Goal: Task Accomplishment & Management: Manage account settings

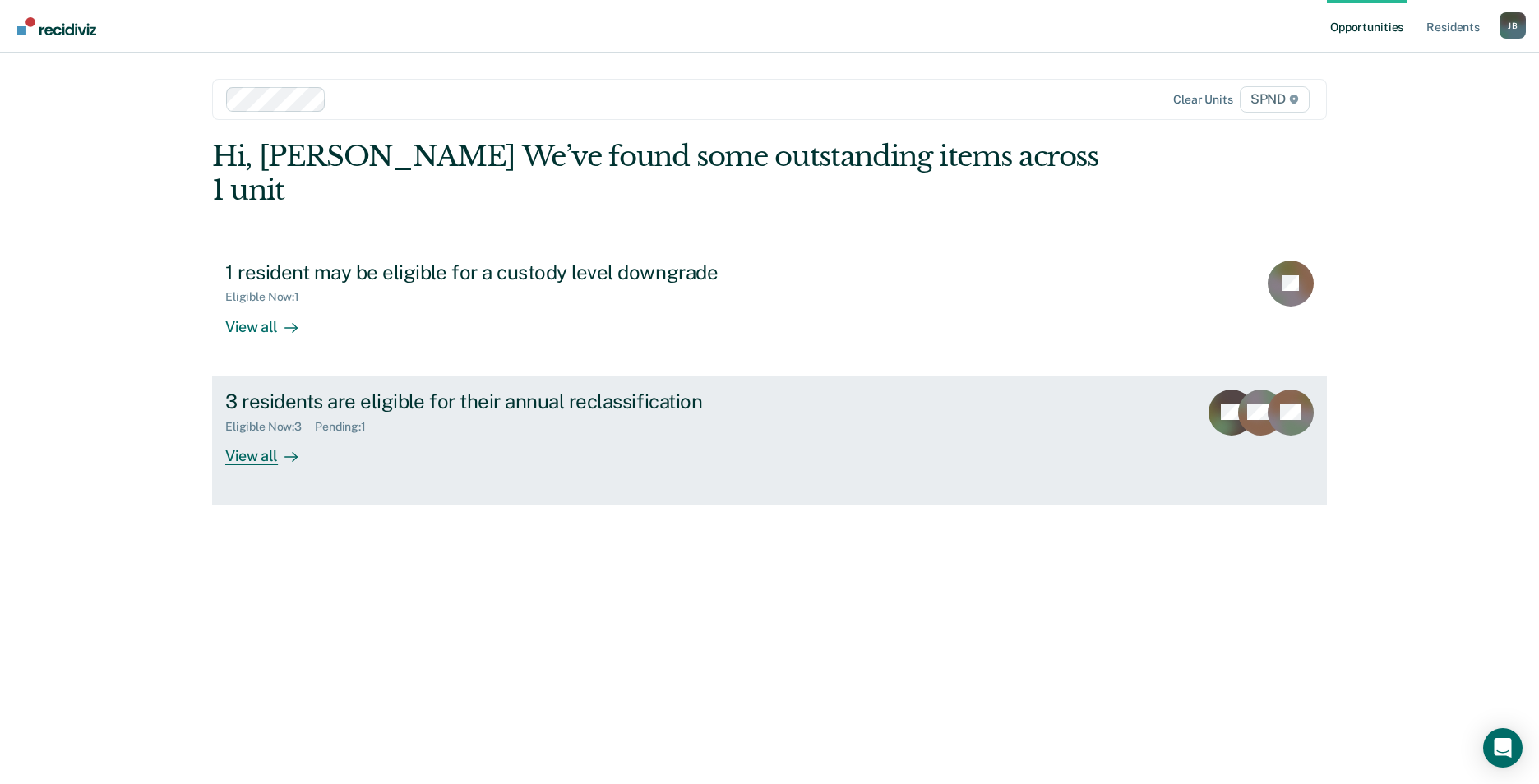
click at [263, 433] on div "View all" at bounding box center [271, 448] width 92 height 32
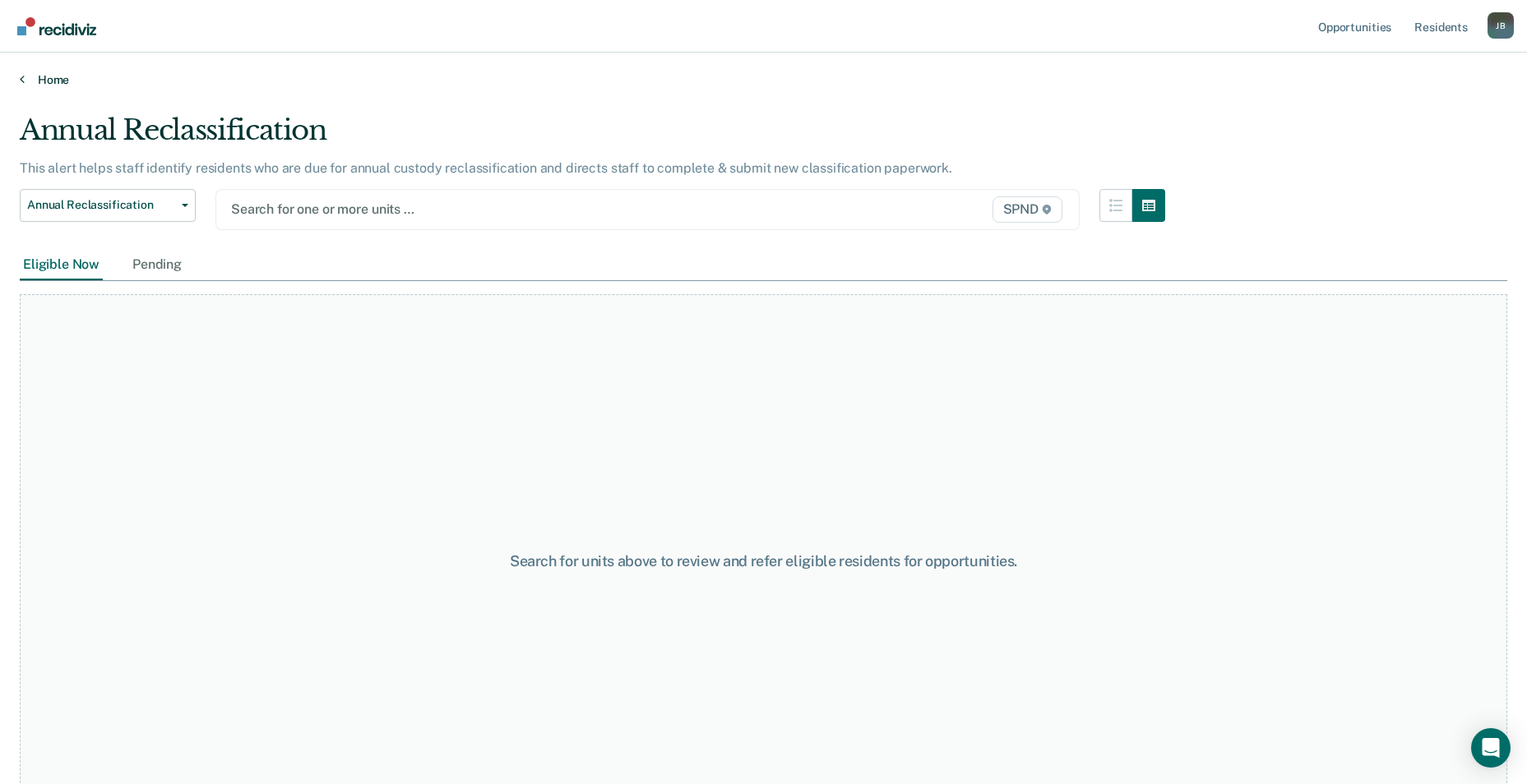
click at [65, 83] on link "Home" at bounding box center [763, 79] width 1488 height 15
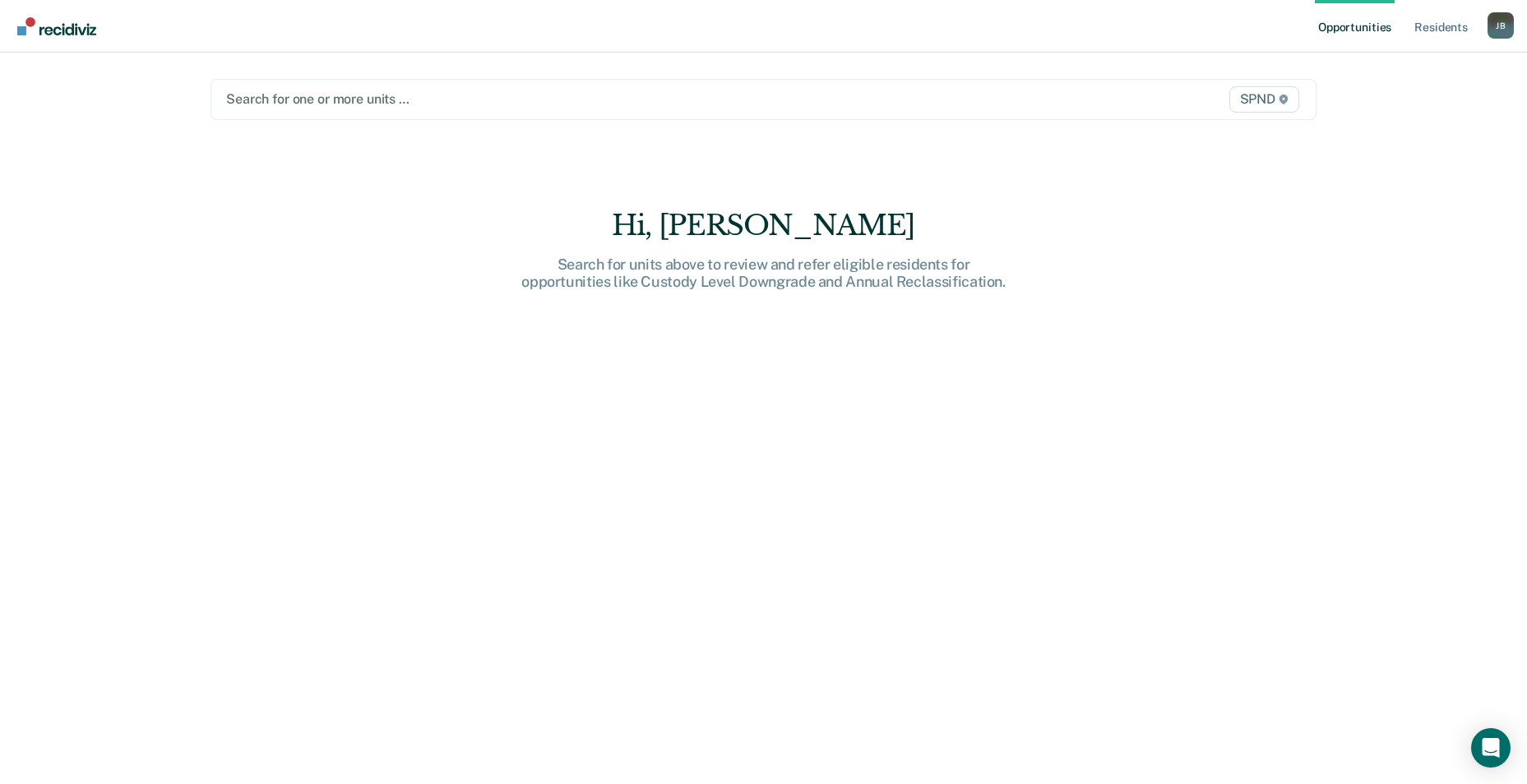
click at [307, 100] on div at bounding box center [602, 99] width 752 height 19
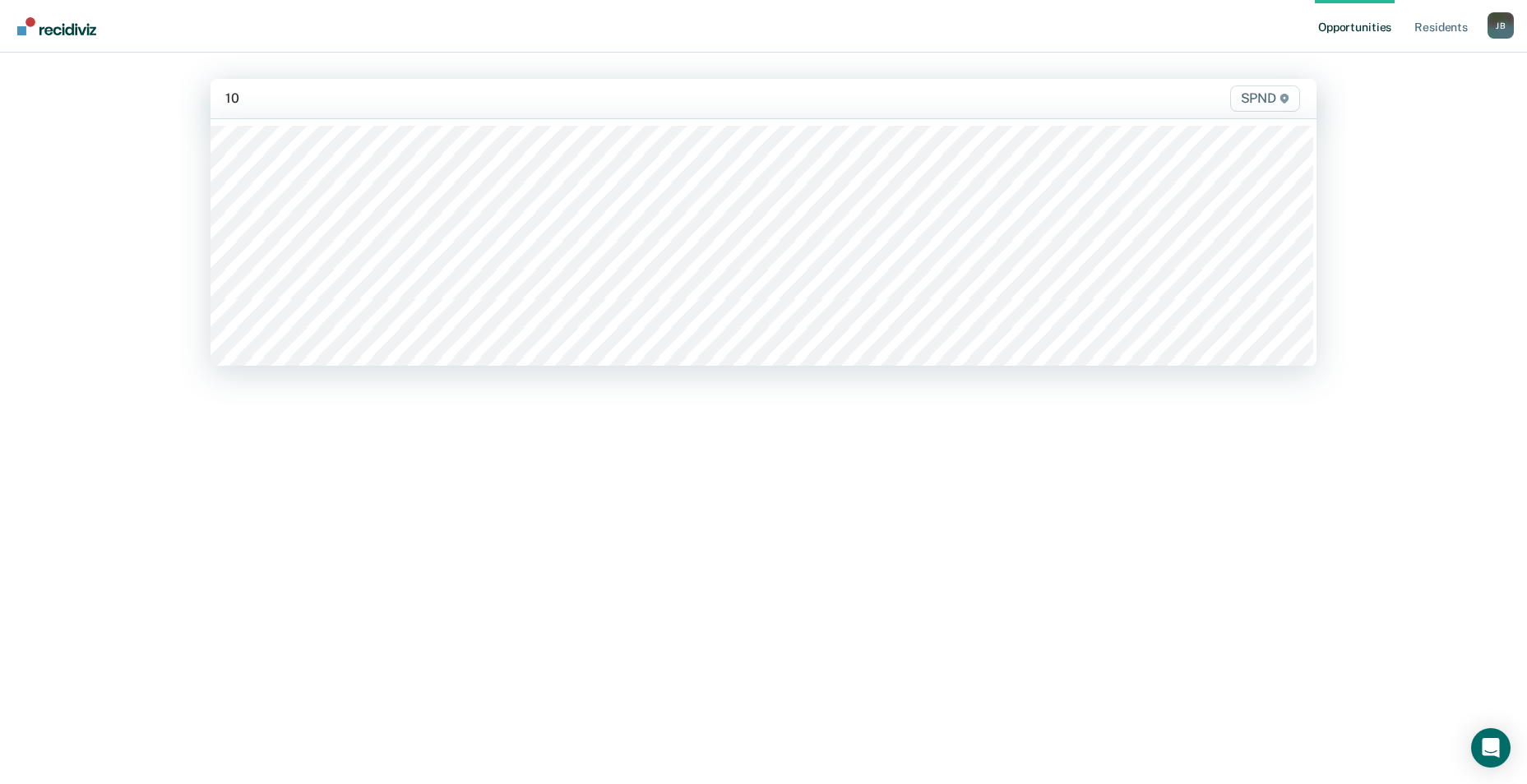
type input "10s"
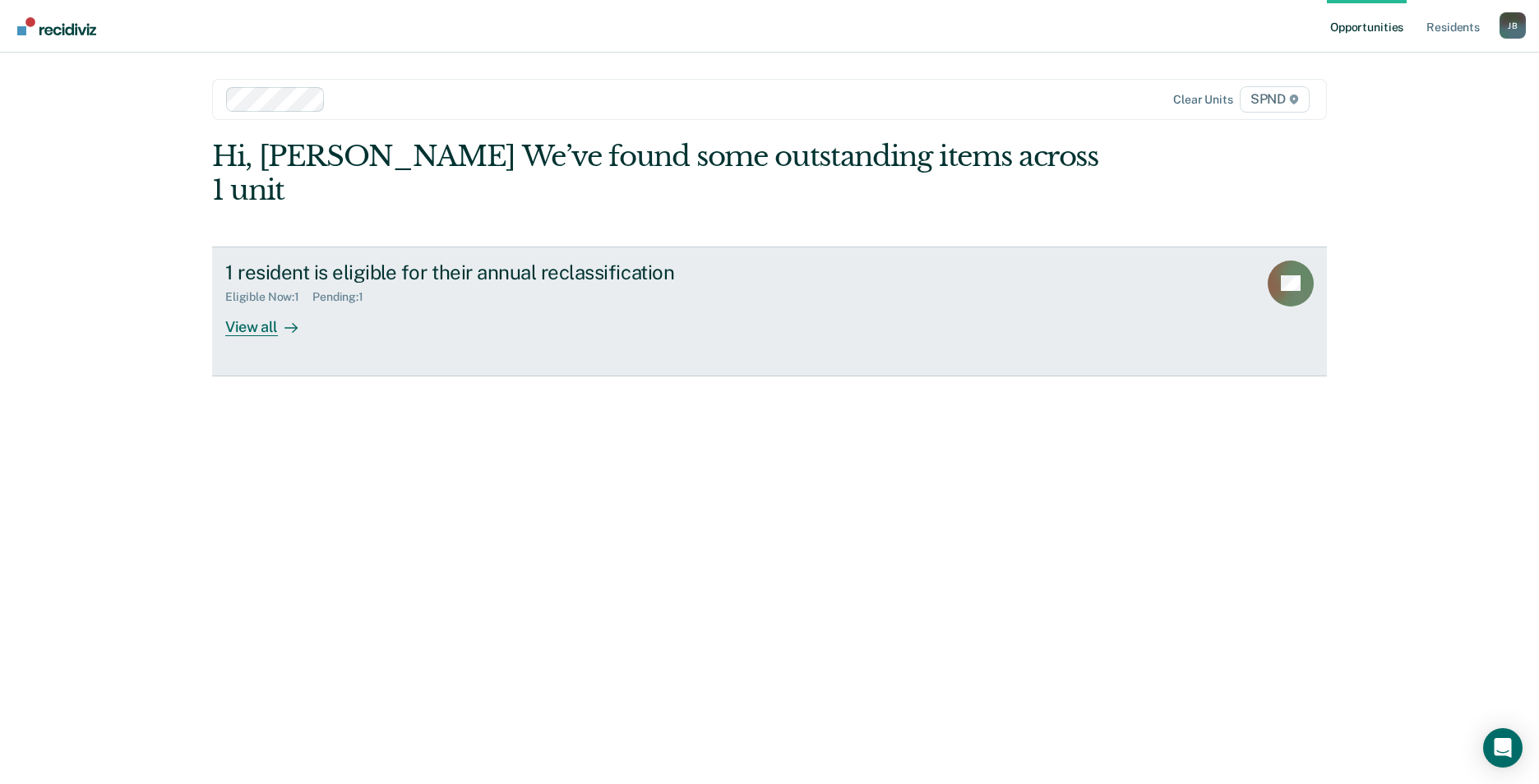
click at [269, 304] on div "View all" at bounding box center [271, 319] width 92 height 32
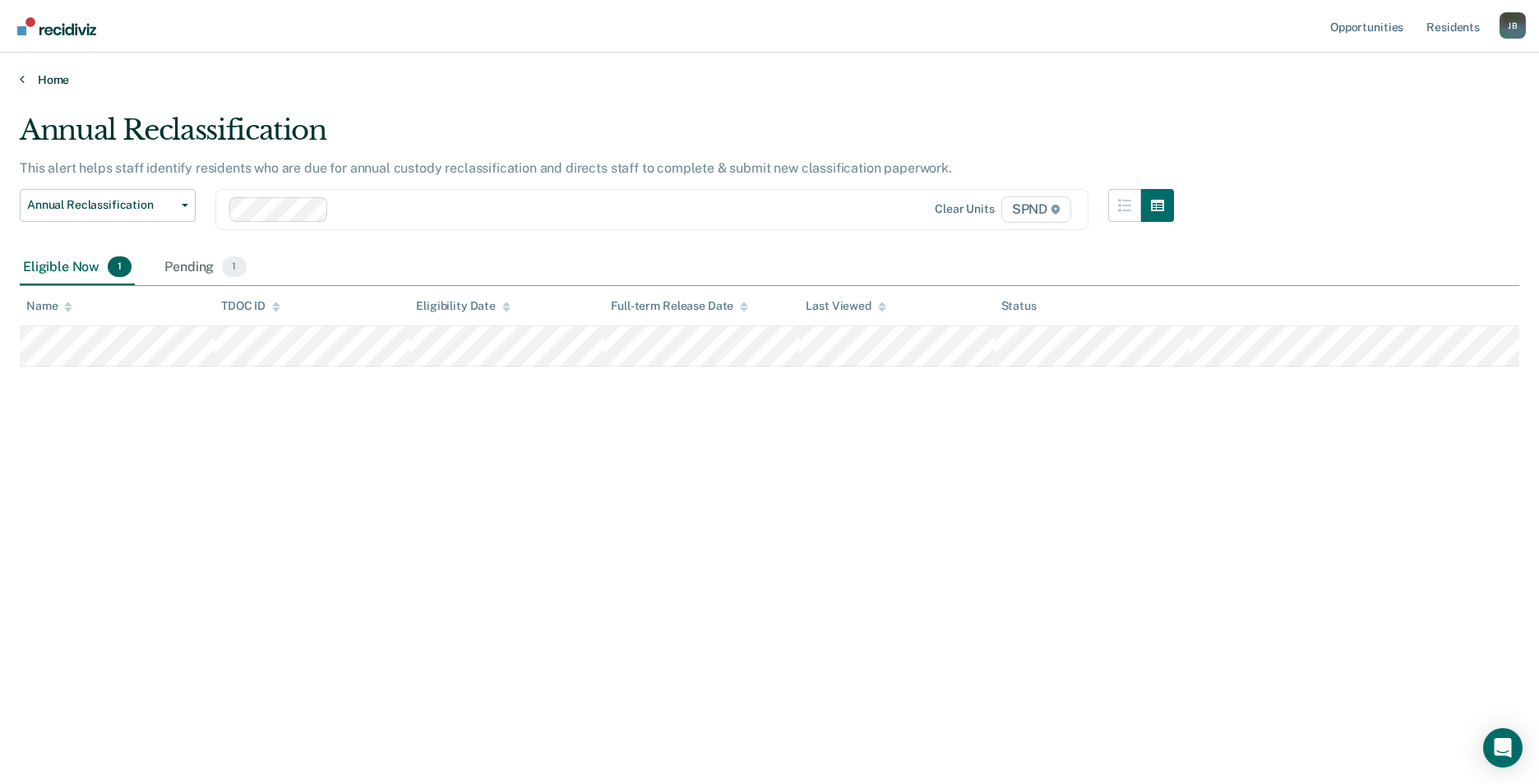
click at [44, 80] on link "Home" at bounding box center [769, 79] width 1500 height 15
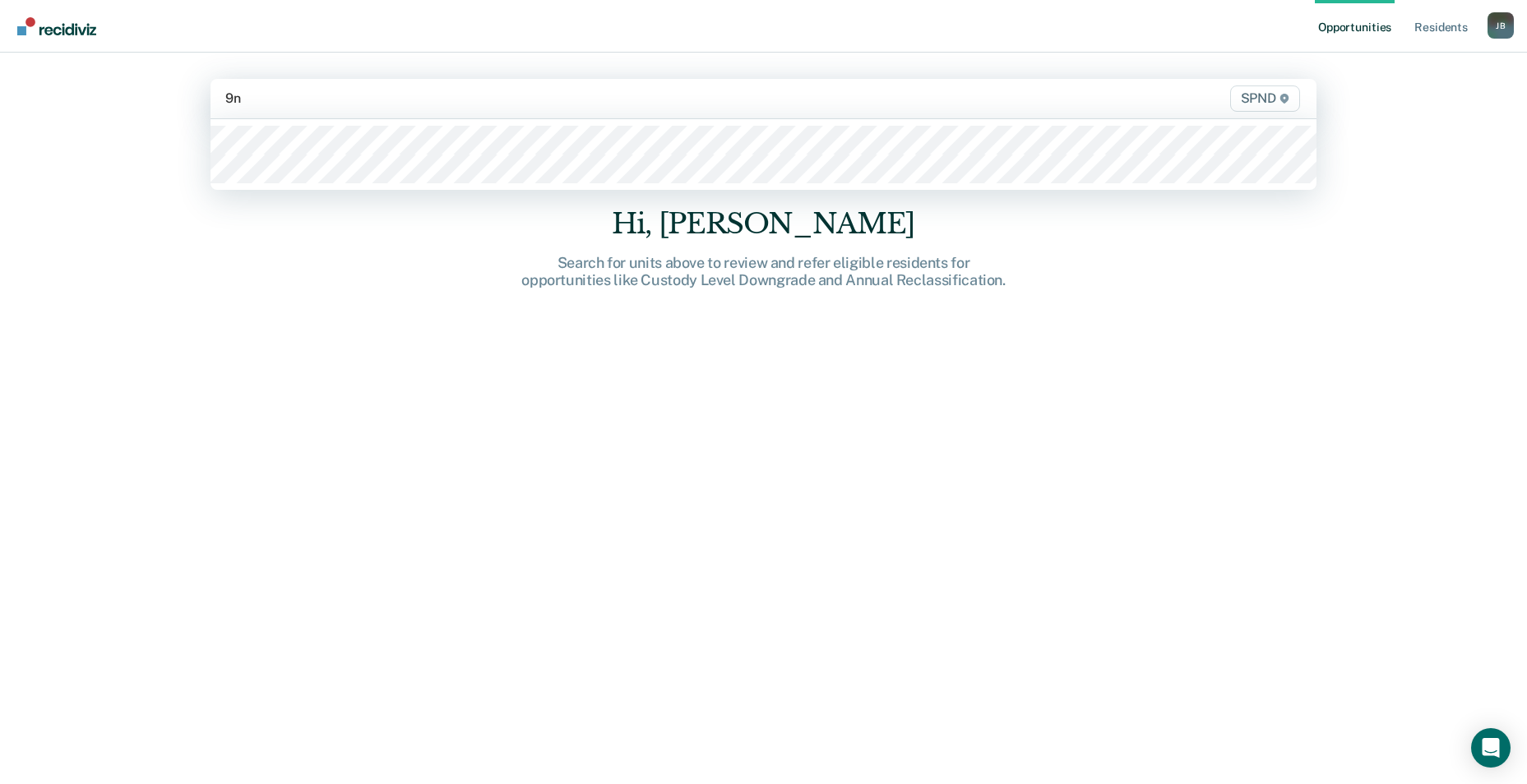
type input "9n2"
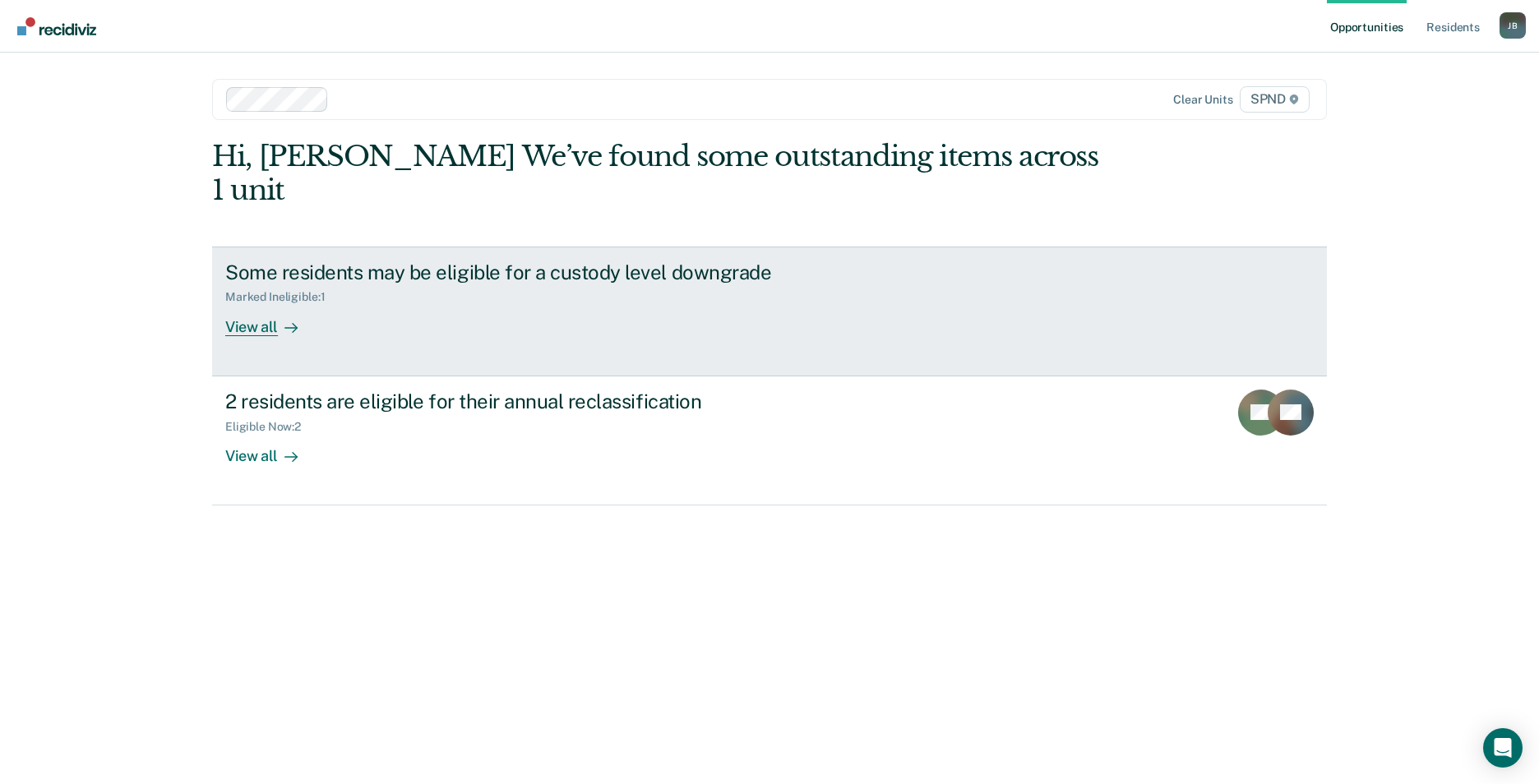
click at [242, 304] on div "View all" at bounding box center [271, 319] width 92 height 32
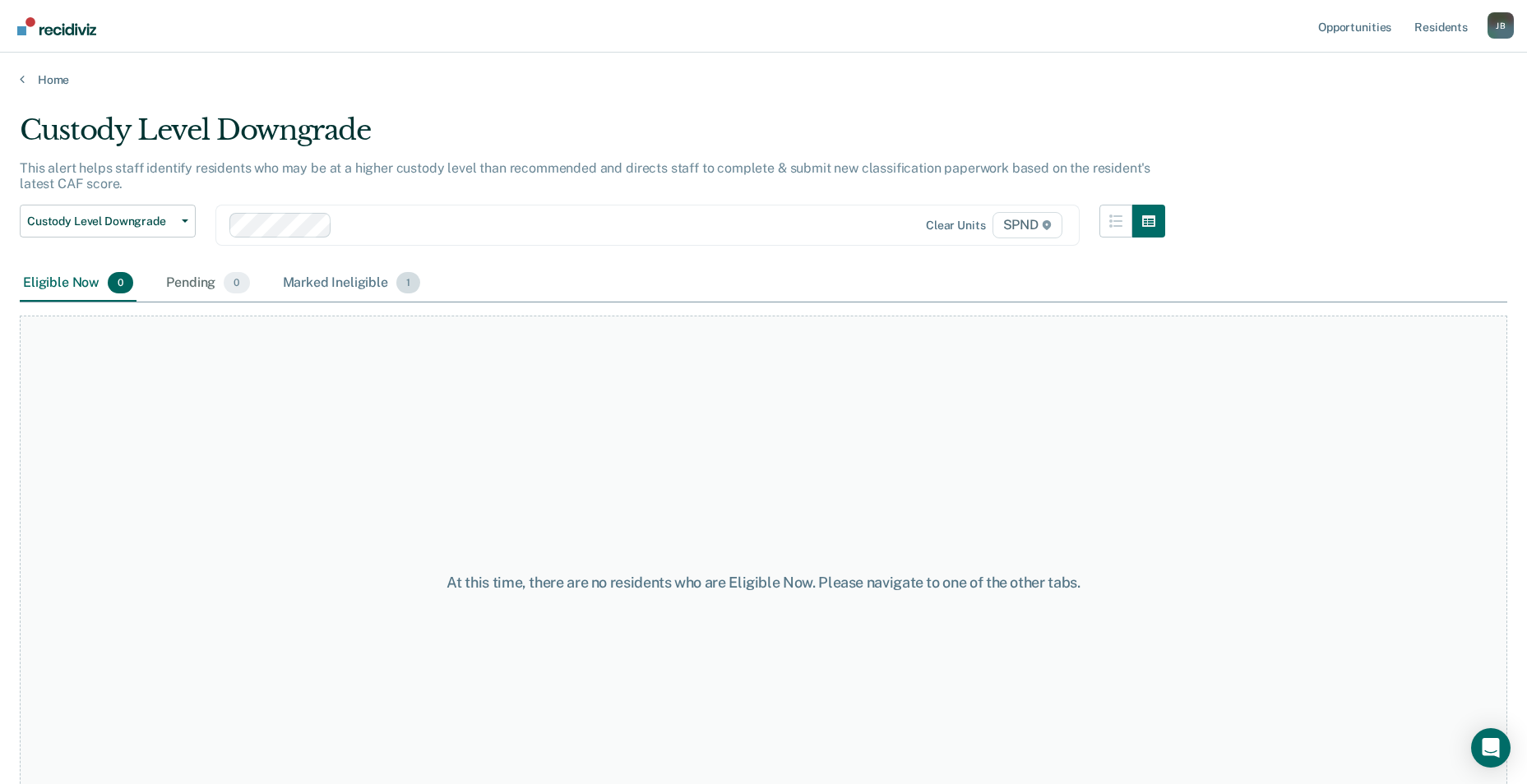
click at [405, 282] on span "1" at bounding box center [409, 282] width 24 height 21
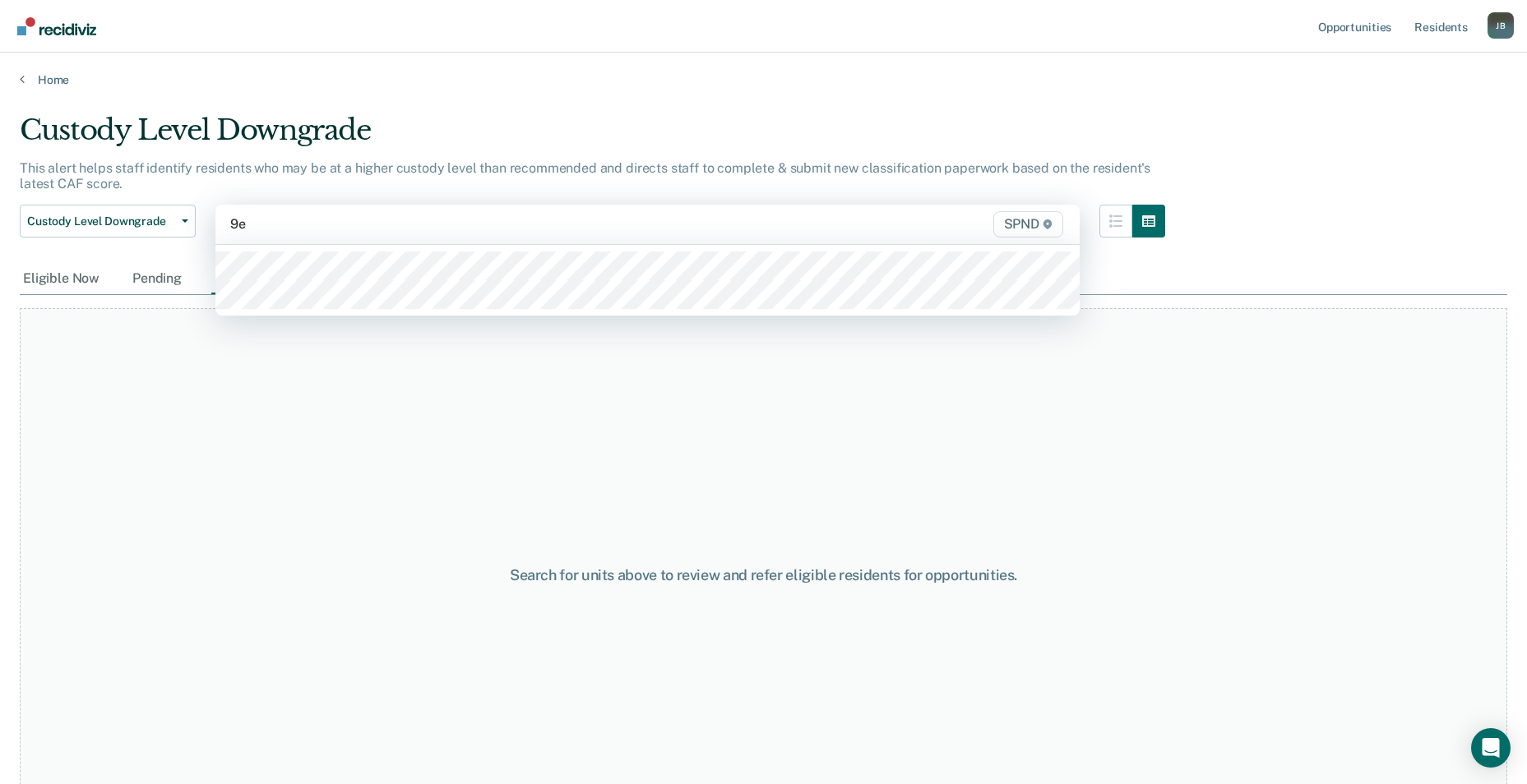
type input "9e2"
type input "9s2"
type input "9n3"
type input "9e3"
type input "9s3"
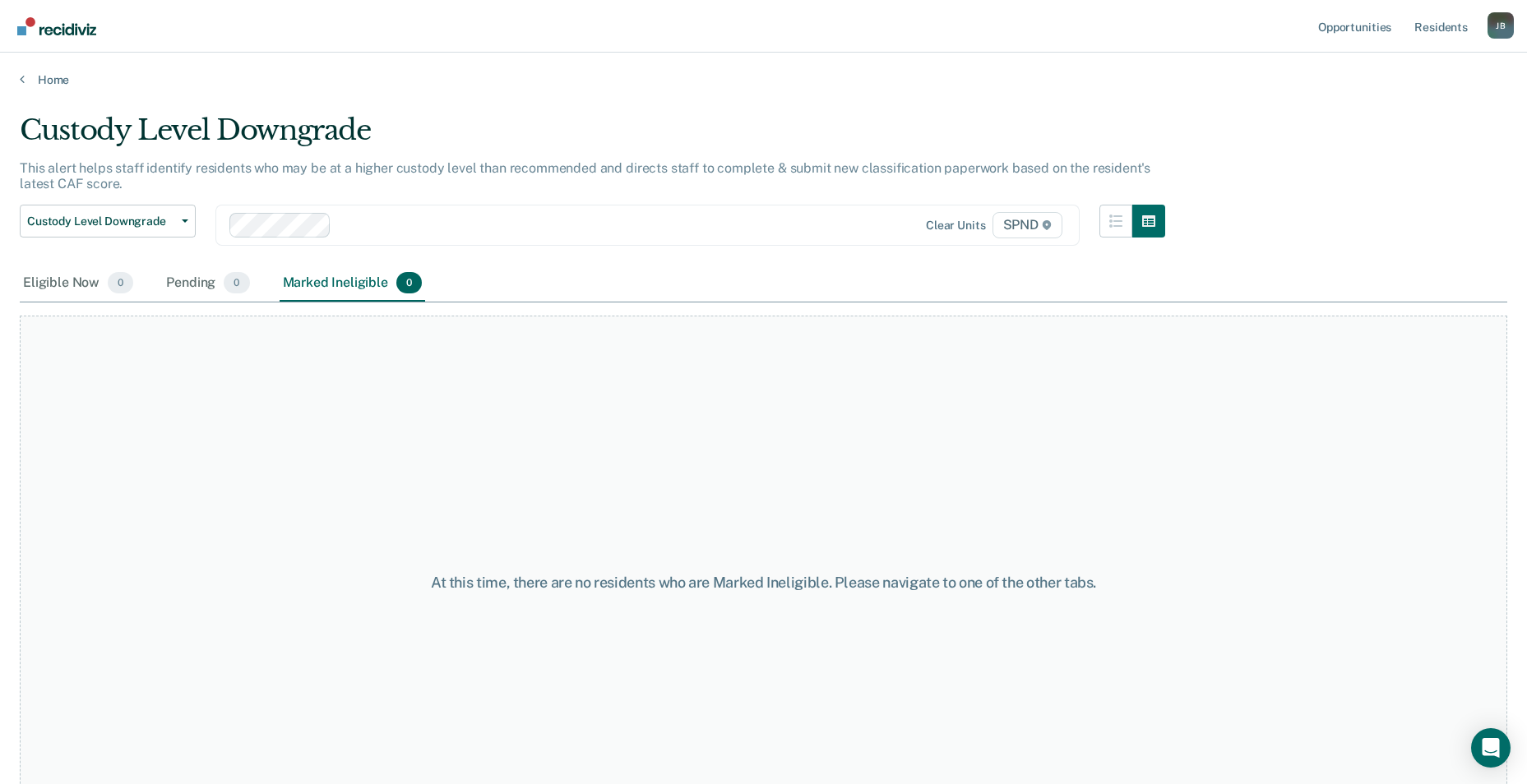
click at [28, 70] on div "Home" at bounding box center [763, 69] width 1527 height 34
click at [44, 77] on link "Home" at bounding box center [763, 79] width 1488 height 15
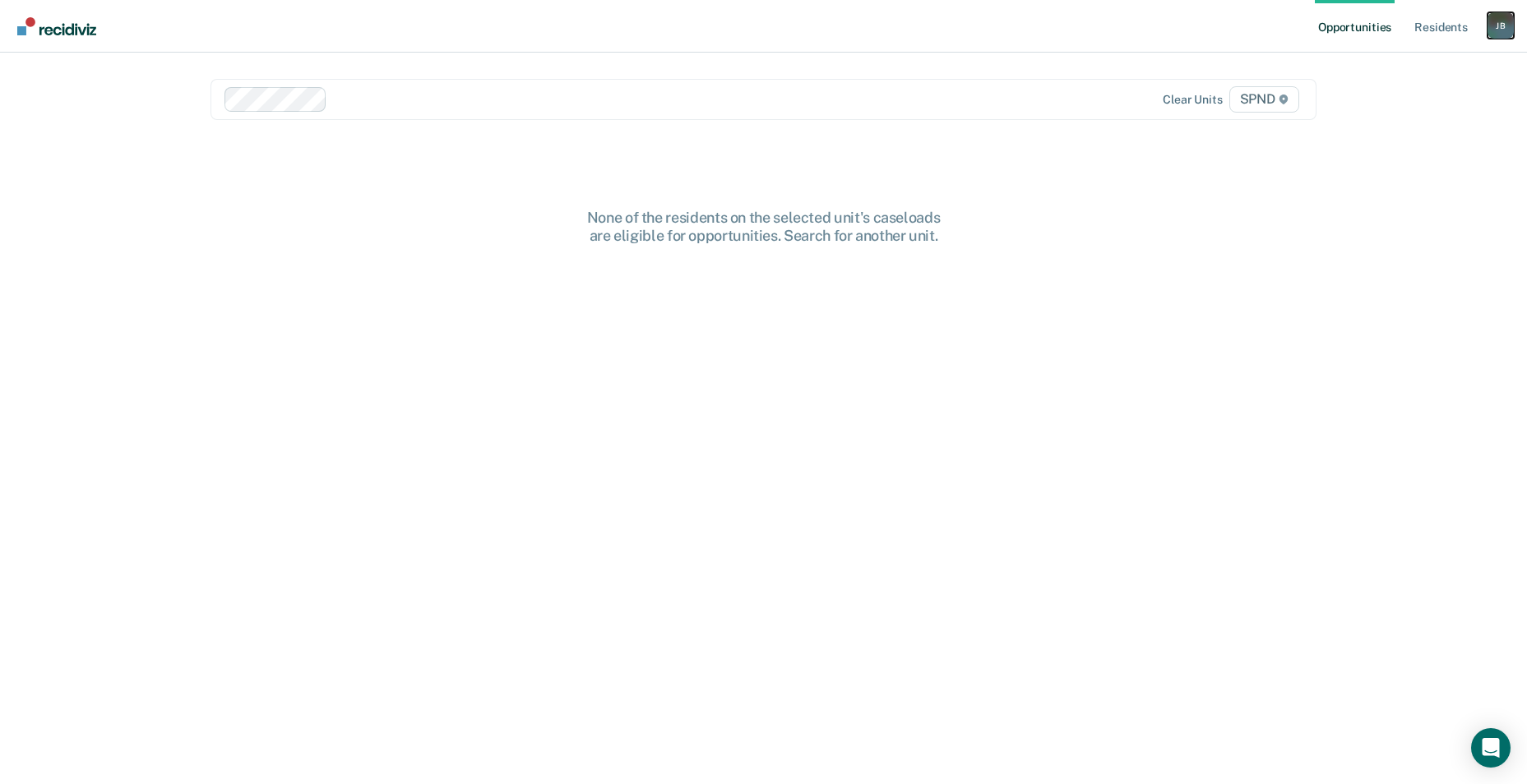
click at [1501, 25] on div "[PERSON_NAME]" at bounding box center [1500, 25] width 27 height 27
click at [1405, 110] on link "Log Out" at bounding box center [1435, 108] width 133 height 14
